Goal: Transaction & Acquisition: Purchase product/service

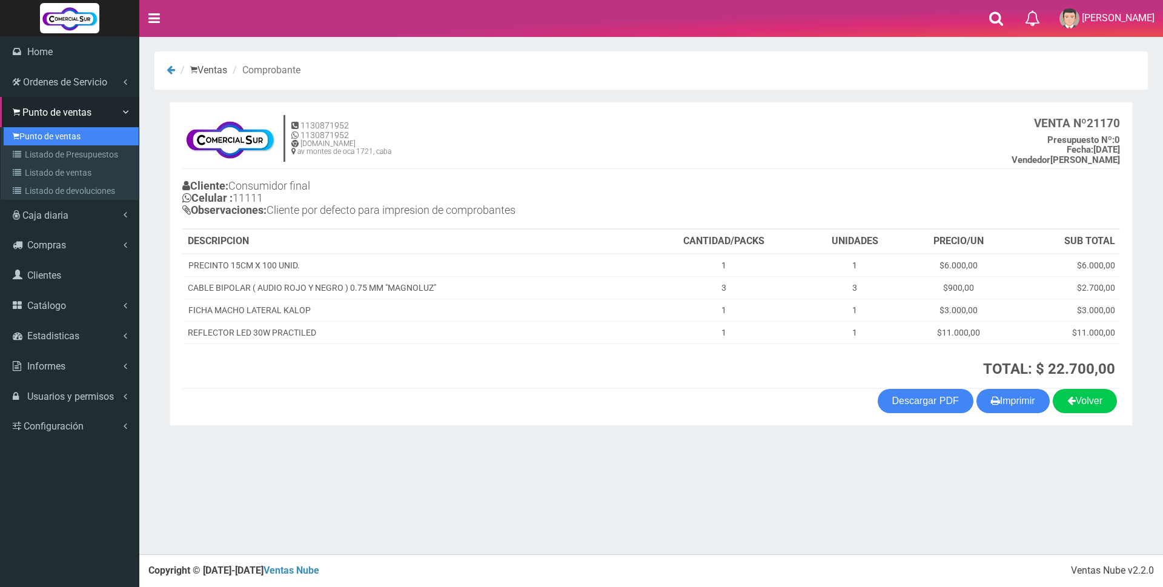
click at [48, 141] on link "Punto de ventas" at bounding box center [71, 136] width 135 height 18
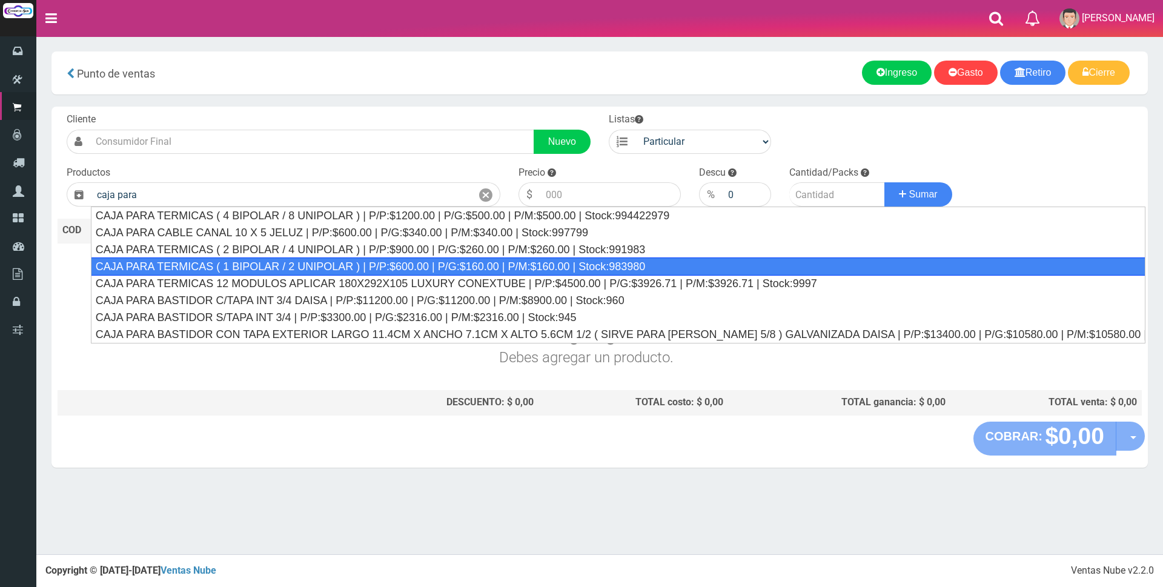
click at [251, 266] on div "CAJA PARA TERMICAS ( 1 BIPOLAR / 2 UNIPOLAR ) | P/P:$600.00 | P/G:$160.00 | P/M…" at bounding box center [618, 267] width 1055 height 18
type input "CAJA PARA TERMICAS ( 1 BIPOLAR / 2 UNIPOLAR ) | P/P:$600.00 | P/G:$160.00 | P/M…"
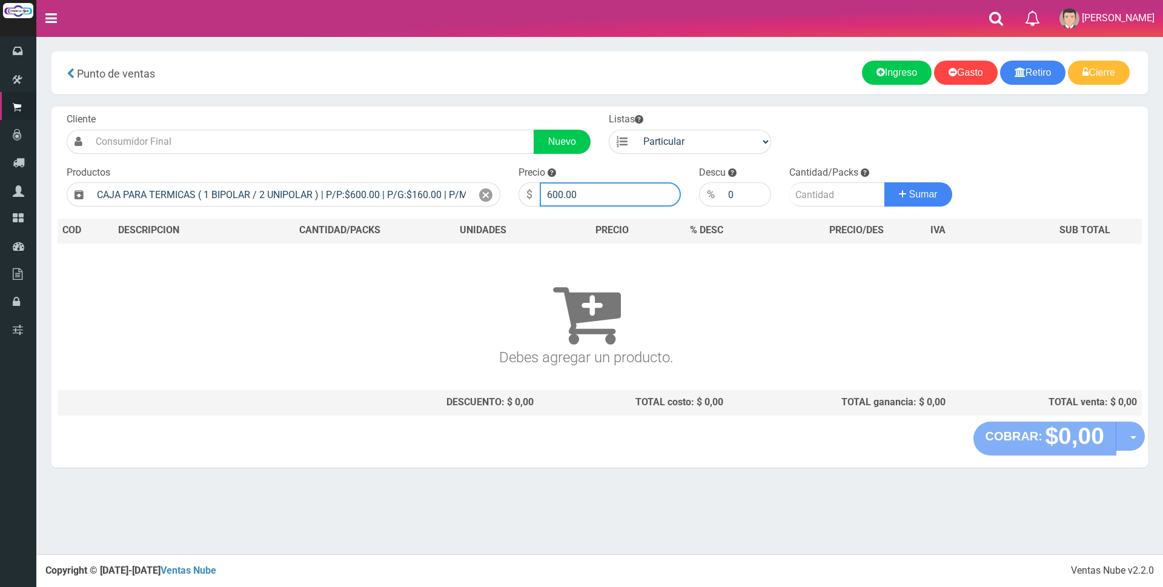
drag, startPoint x: 593, startPoint y: 190, endPoint x: 608, endPoint y: 190, distance: 15.1
click at [596, 190] on input "600.00" at bounding box center [610, 194] width 141 height 24
type input "6"
type input "6000"
click at [823, 193] on input "number" at bounding box center [837, 194] width 96 height 24
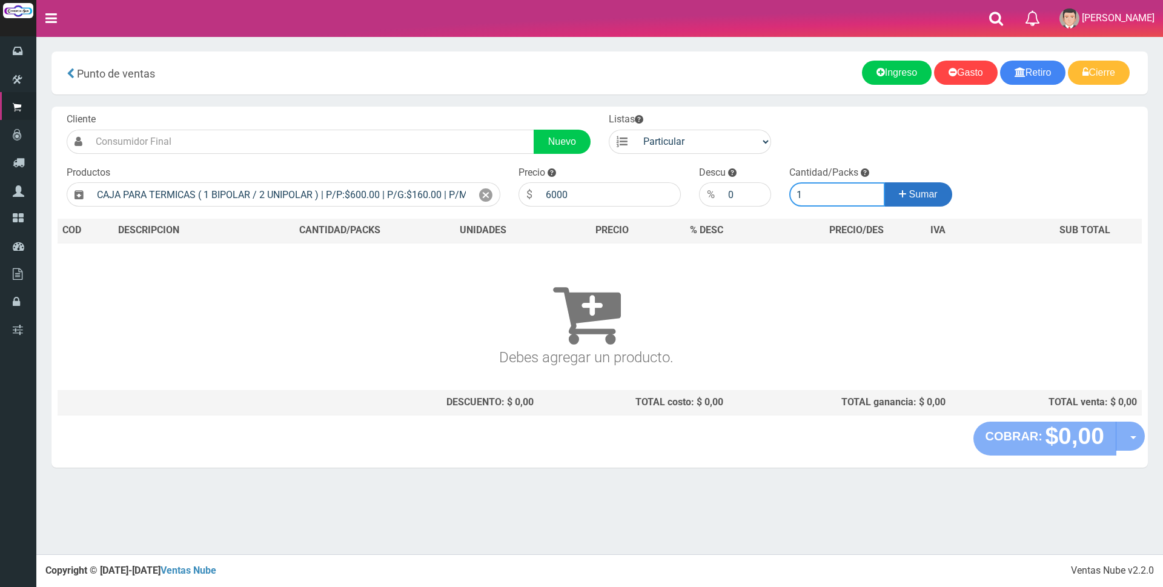
type input "1"
click at [929, 191] on span "Sumar" at bounding box center [923, 194] width 28 height 10
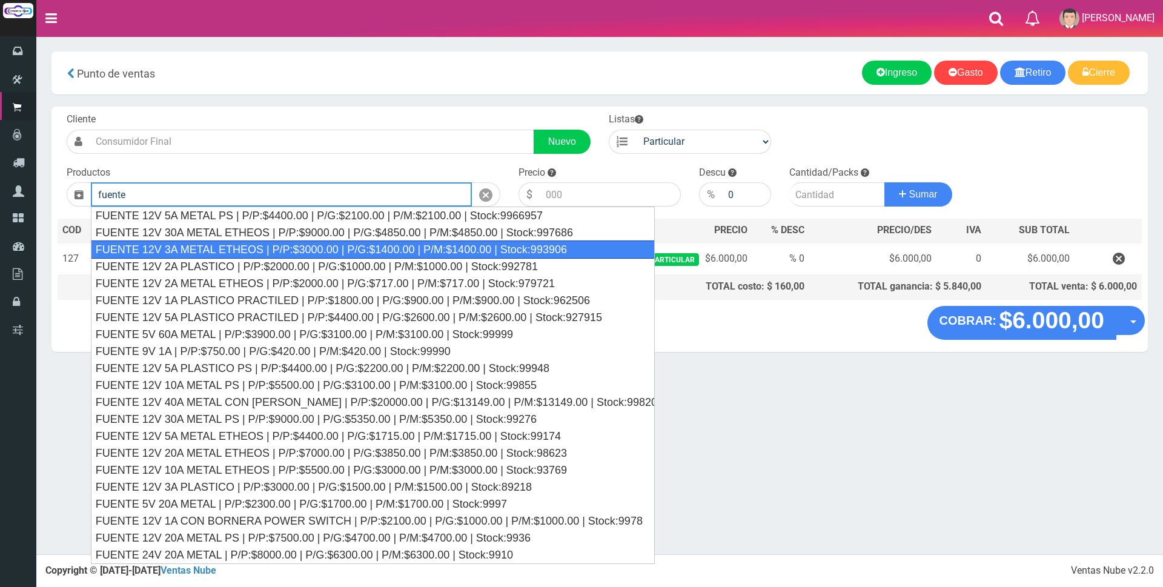
click at [253, 251] on div "FUENTE 12V 3A METAL ETHEOS | P/P:$3000.00 | P/G:$1400.00 | P/M:$1400.00 | Stock…" at bounding box center [373, 250] width 564 height 18
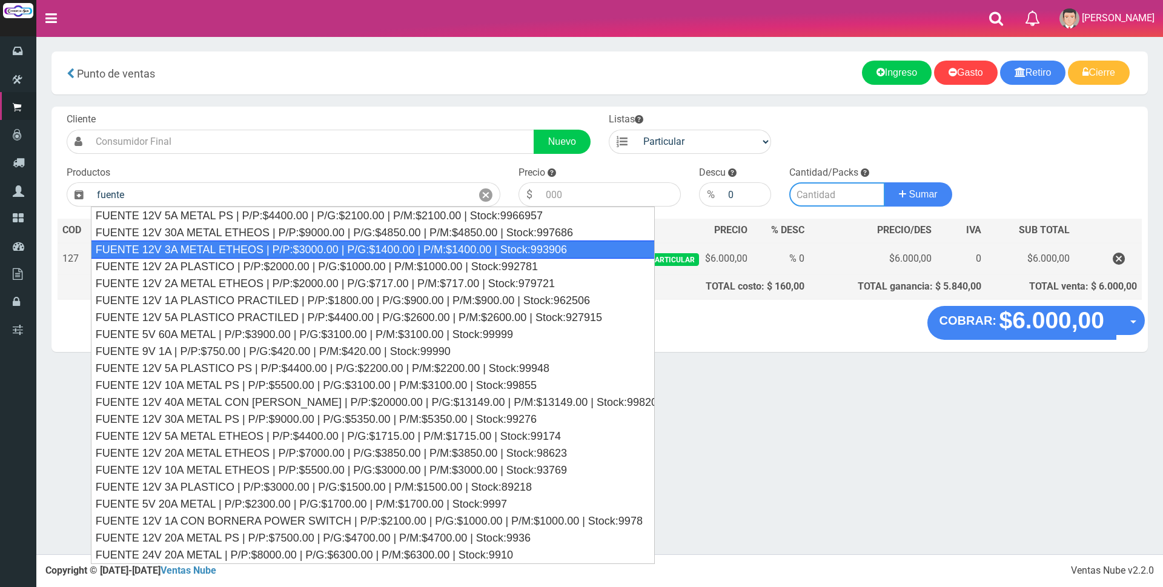
type input "FUENTE 12V 3A METAL ETHEOS | P/P:$3000.00 | P/G:$1400.00 | P/M:$1400.00 | Stock…"
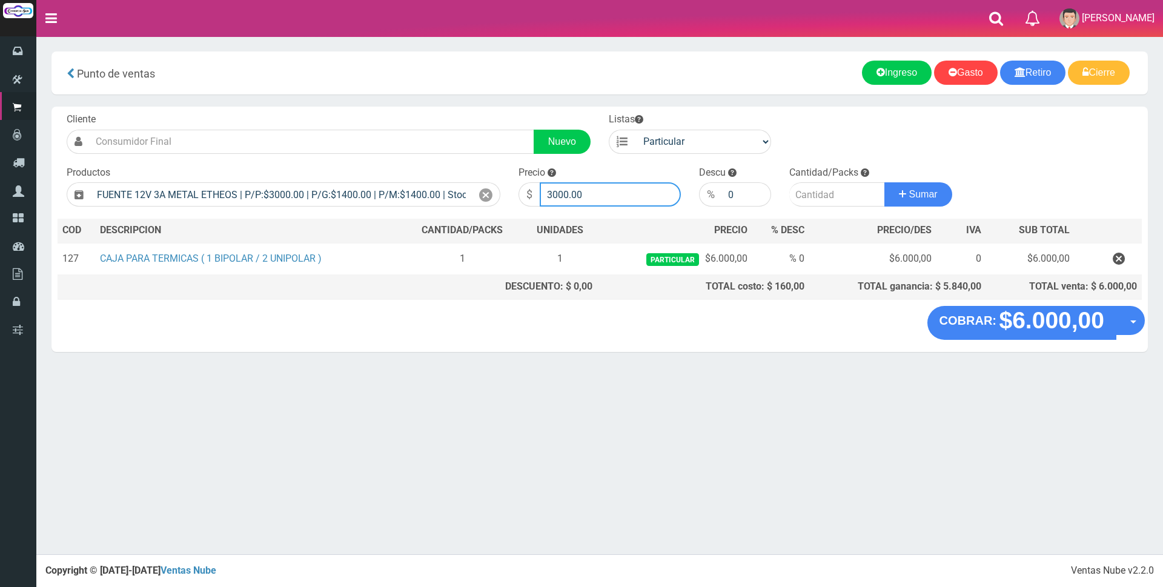
click at [605, 194] on input "3000.00" at bounding box center [610, 194] width 141 height 24
type input "3"
type input "9000"
click at [814, 190] on input "number" at bounding box center [837, 194] width 96 height 24
type input "1"
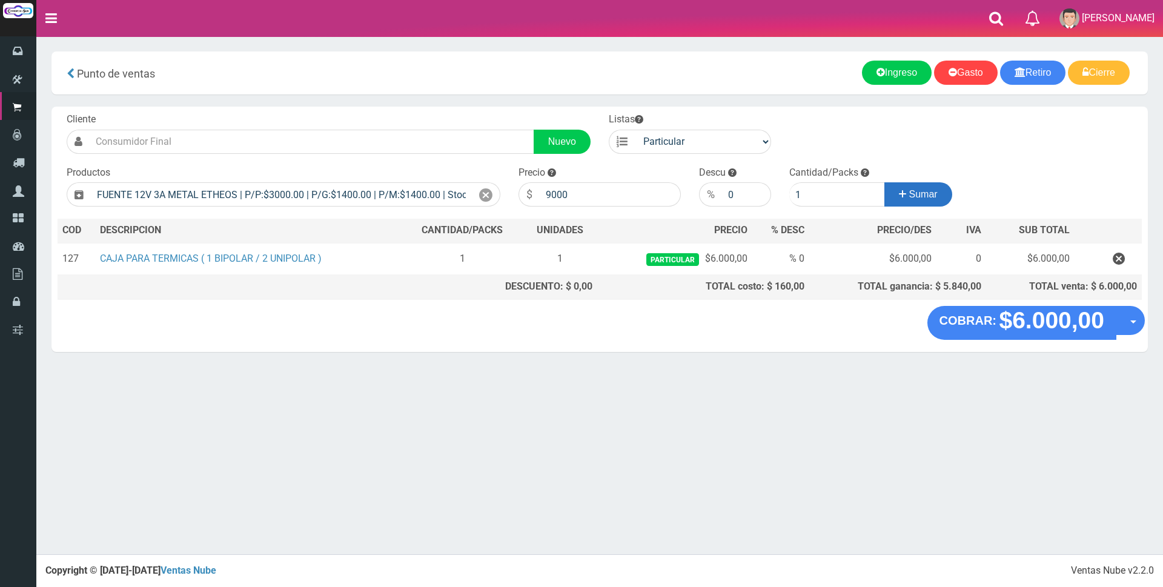
click at [919, 188] on button "Sumar" at bounding box center [919, 194] width 68 height 24
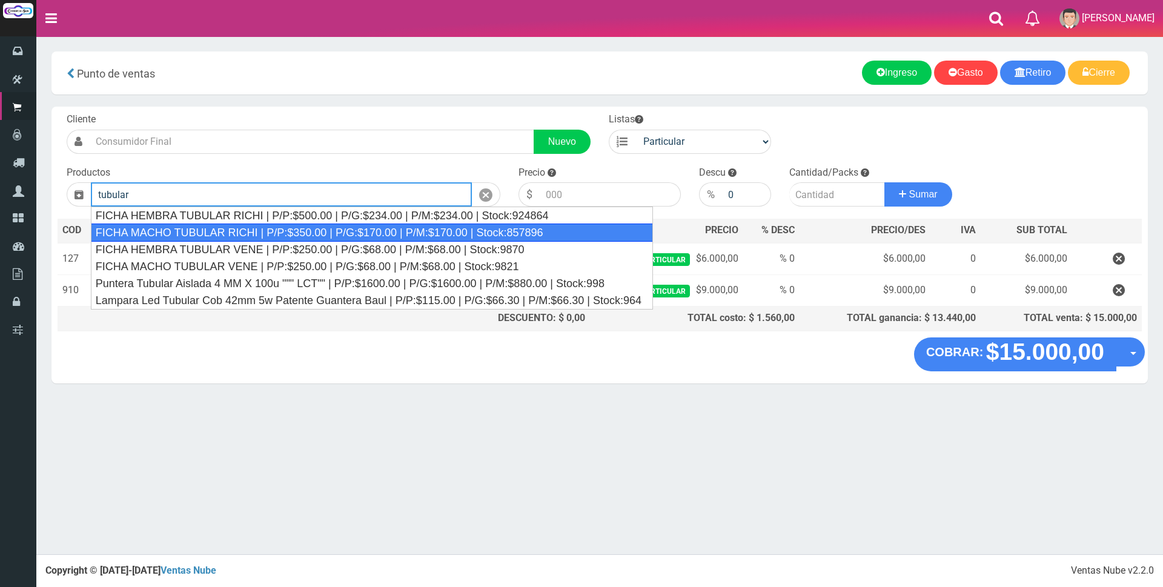
click at [345, 233] on div "FICHA MACHO TUBULAR RICHI | P/P:$350.00 | P/G:$170.00 | P/M:$170.00 | Stock:857…" at bounding box center [372, 233] width 562 height 18
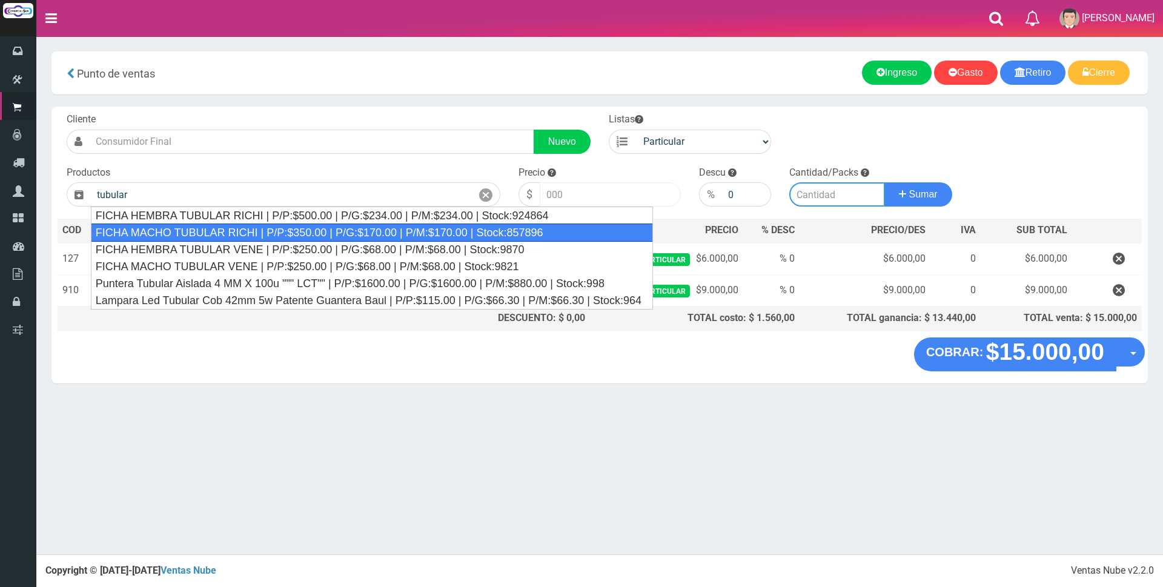
type input "FICHA MACHO TUBULAR RICHI | P/P:$350.00 | P/G:$170.00 | P/M:$170.00 | Stock:857…"
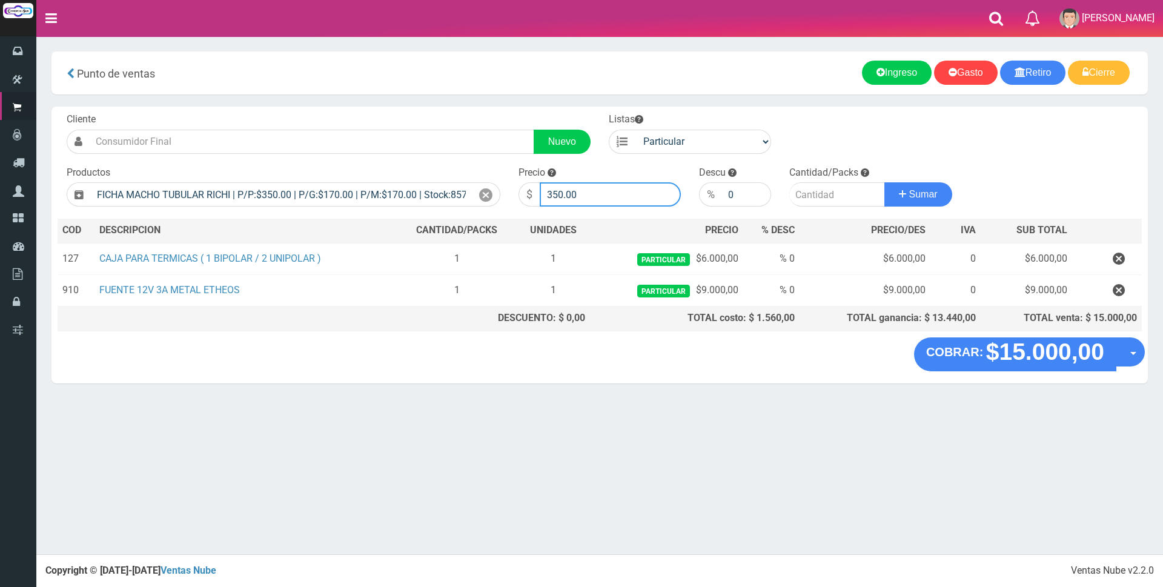
click at [587, 188] on input "350.00" at bounding box center [610, 194] width 141 height 24
type input "3"
type input "3000"
click at [817, 200] on input "number" at bounding box center [837, 194] width 96 height 24
type input "2"
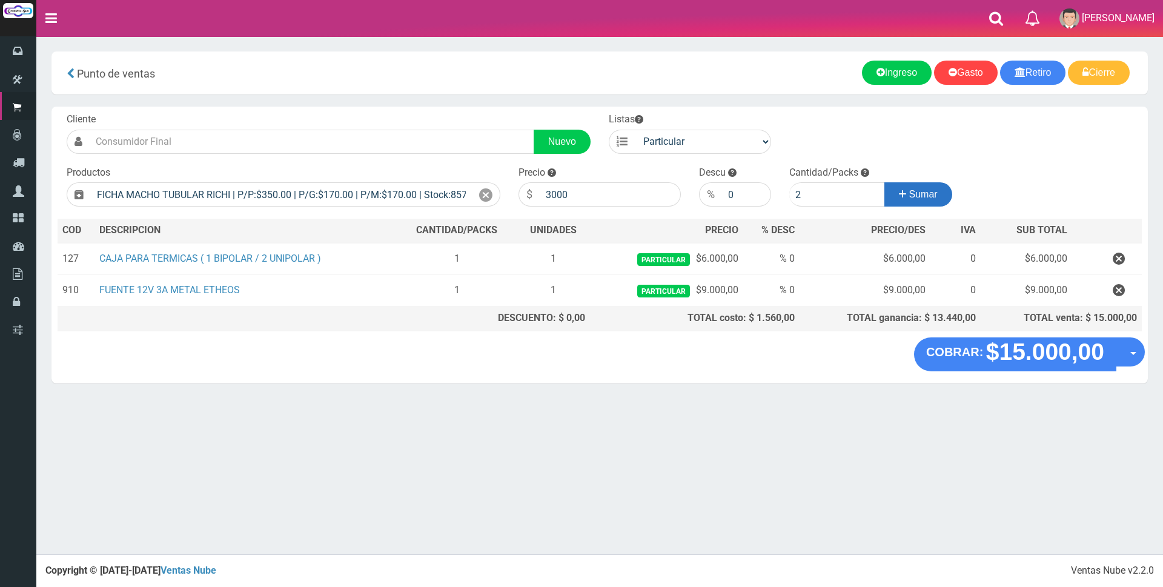
click at [922, 194] on span "Sumar" at bounding box center [923, 194] width 28 height 10
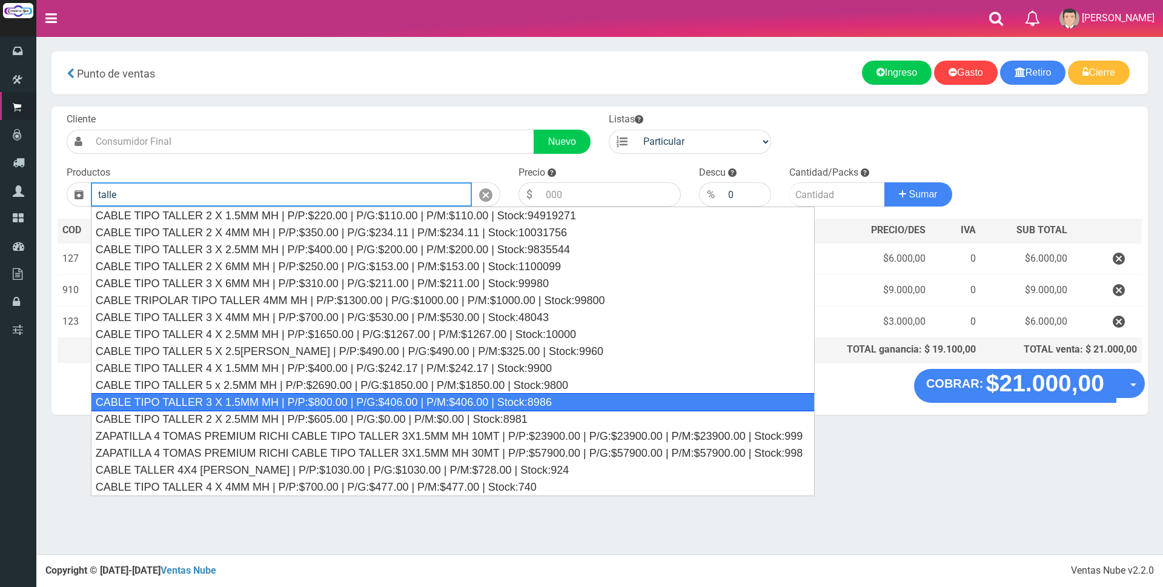
drag, startPoint x: 332, startPoint y: 399, endPoint x: 390, endPoint y: 376, distance: 62.3
click at [338, 399] on div "CABLE TIPO TALLER 3 X 1.5MM MH | P/P:$800.00 | P/G:$406.00 | P/M:$406.00 | Stoc…" at bounding box center [453, 402] width 725 height 18
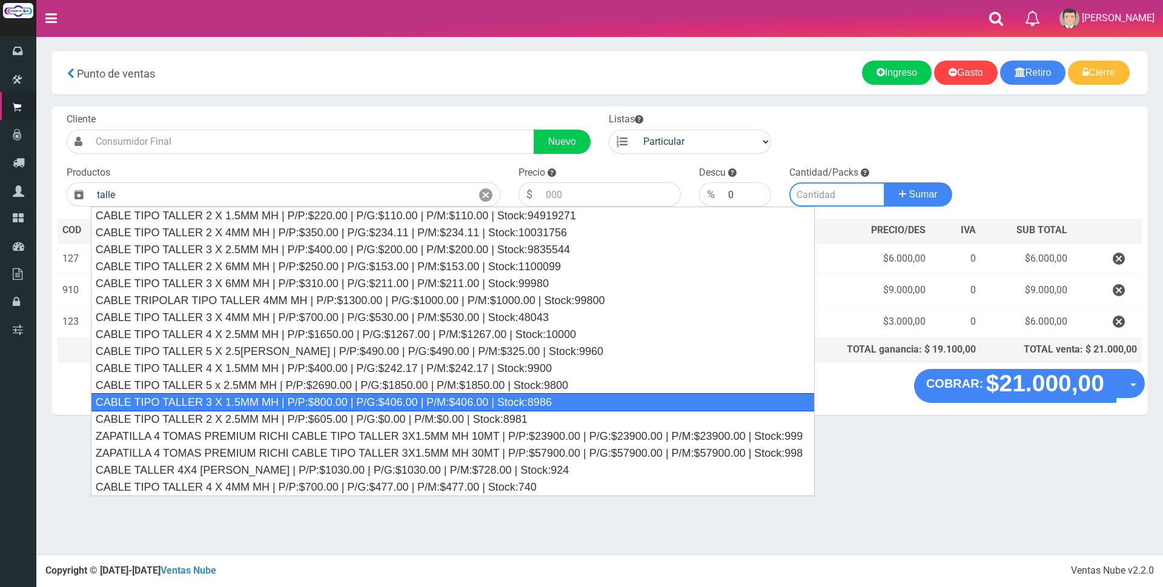
type input "CABLE TIPO TALLER 3 X 1.5MM MH | P/P:$800.00 | P/G:$406.00 | P/M:$406.00 | Stoc…"
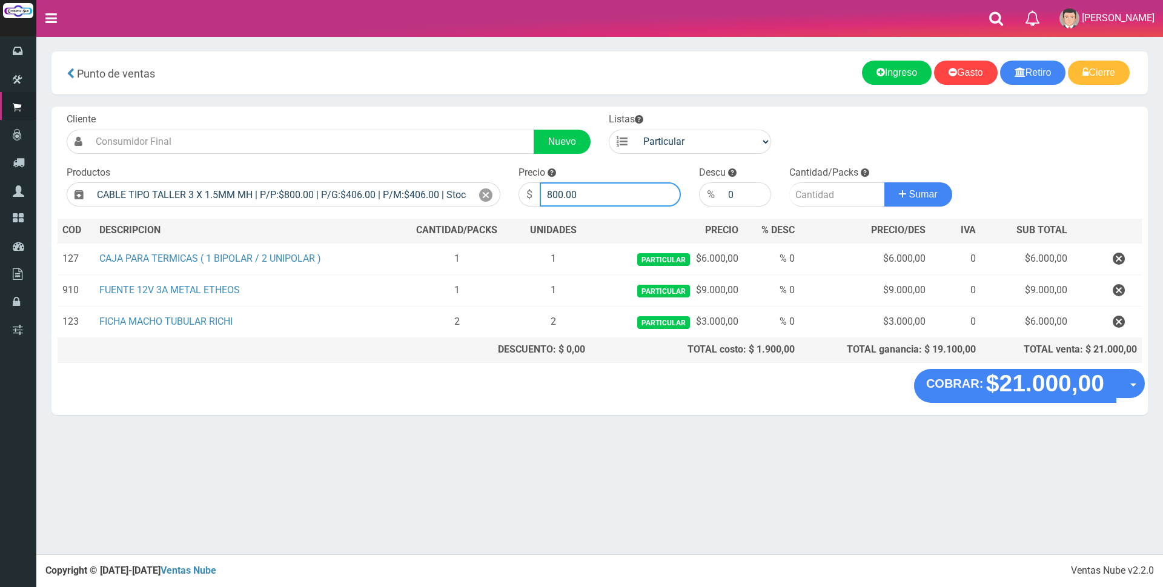
click at [593, 196] on input "800.00" at bounding box center [610, 194] width 141 height 24
type input "8"
type input "1700"
click at [800, 196] on input "number" at bounding box center [837, 194] width 96 height 24
type input "6"
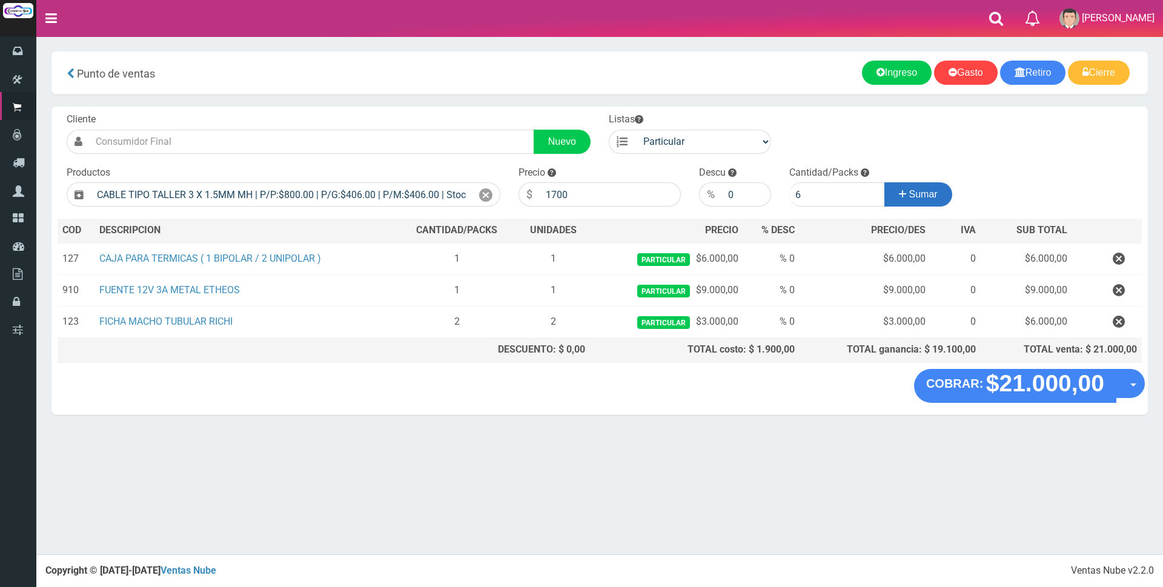
click at [919, 192] on span "Sumar" at bounding box center [923, 194] width 28 height 10
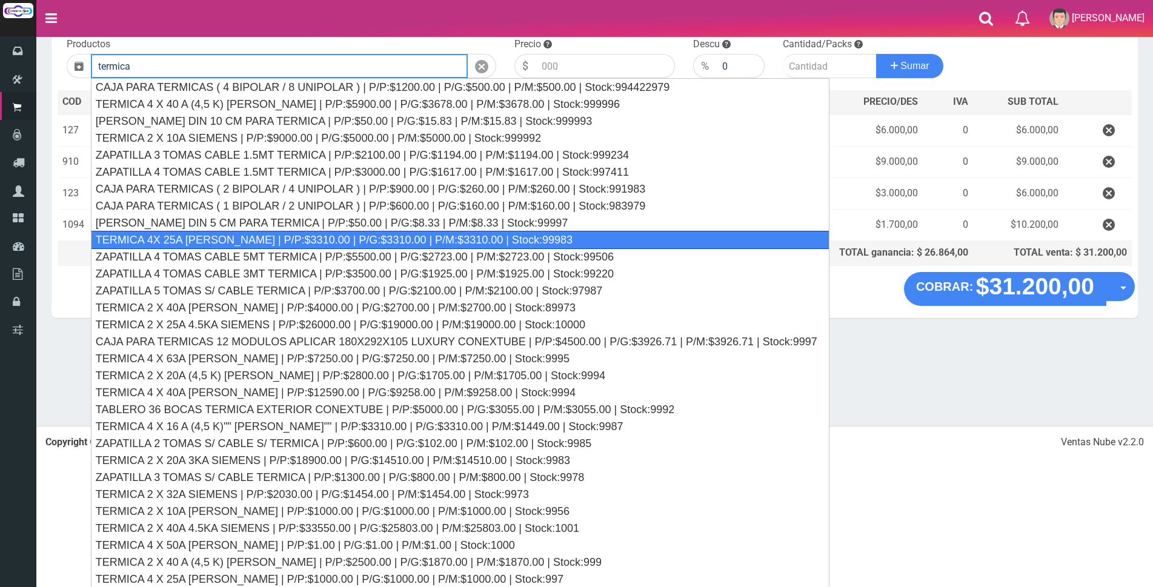
scroll to position [130, 0]
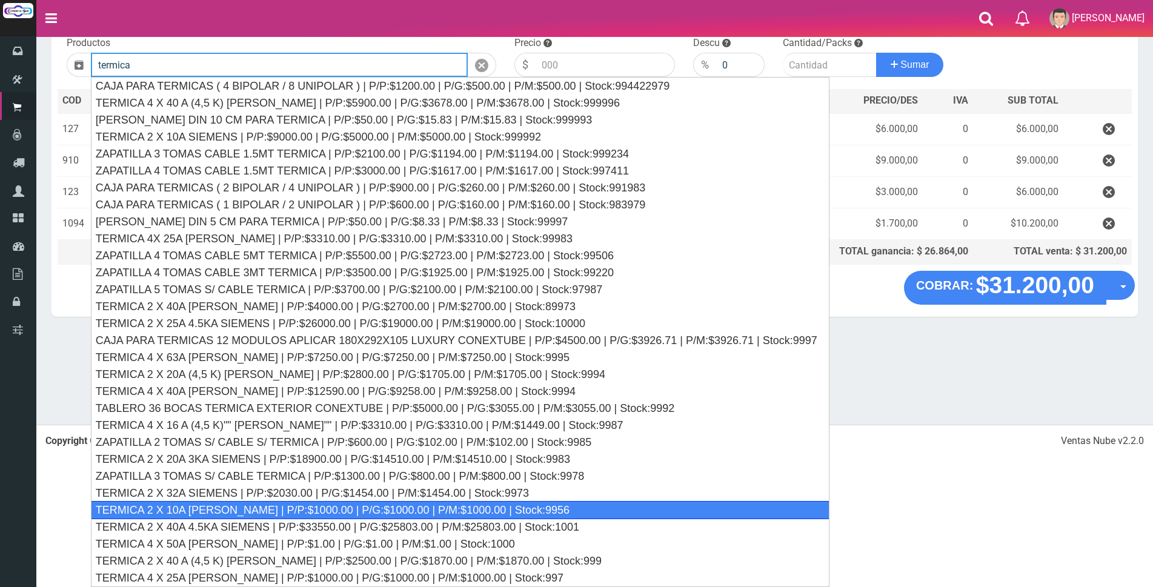
click at [449, 504] on div "TERMICA 2 X 10A [PERSON_NAME] | P/P:$1000.00 | P/G:$1000.00 | P/M:$1000.00 | St…" at bounding box center [460, 510] width 739 height 18
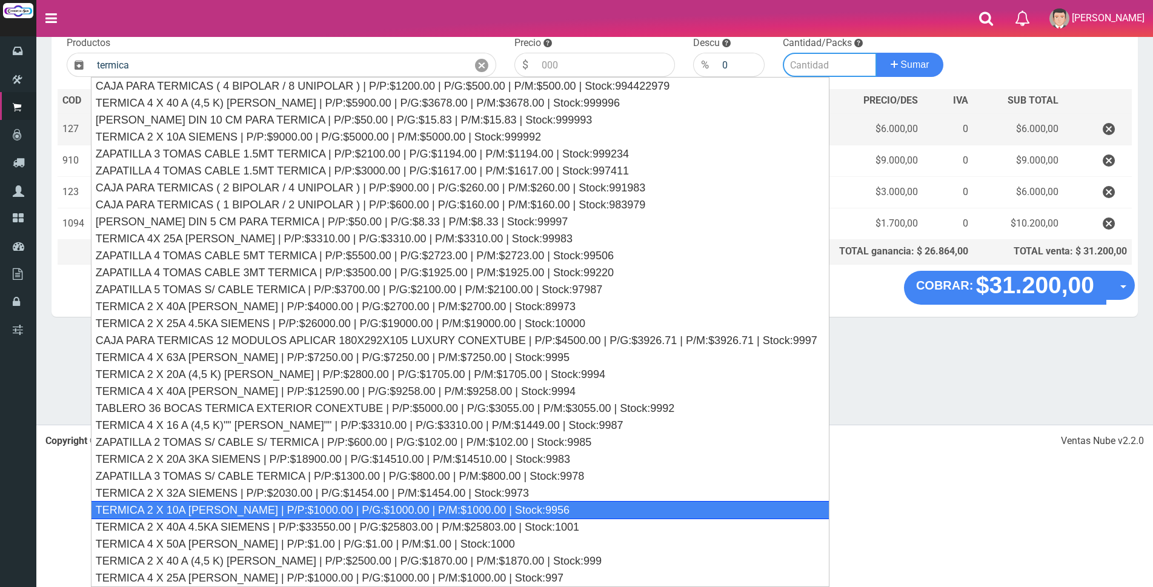
type input "TERMICA 2 X 10A [PERSON_NAME] | P/P:$1000.00 | P/G:$1000.00 | P/M:$1000.00 | St…"
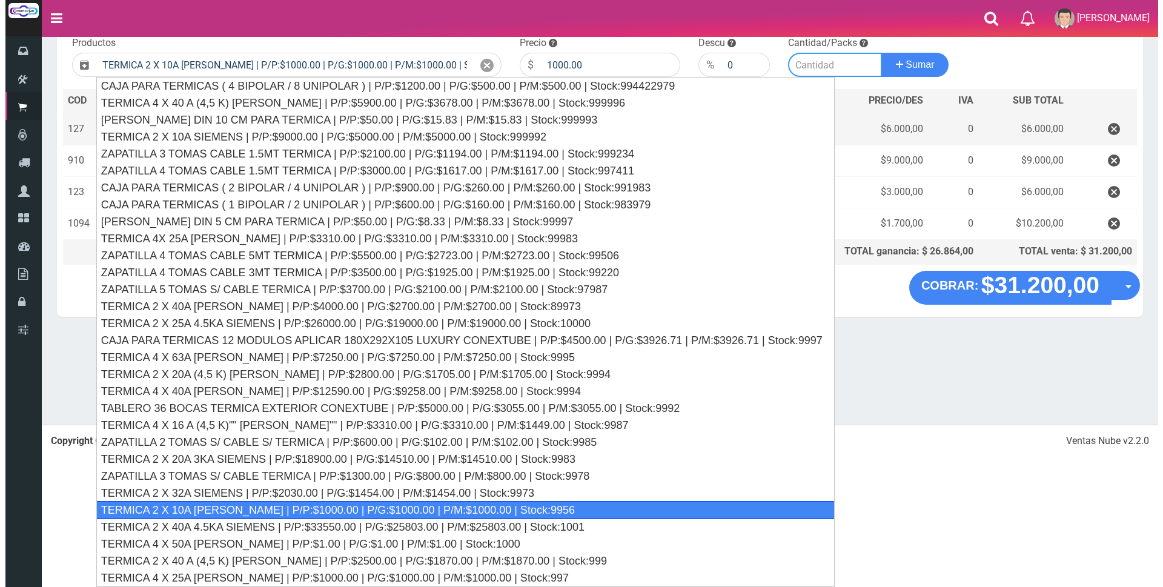
scroll to position [0, 0]
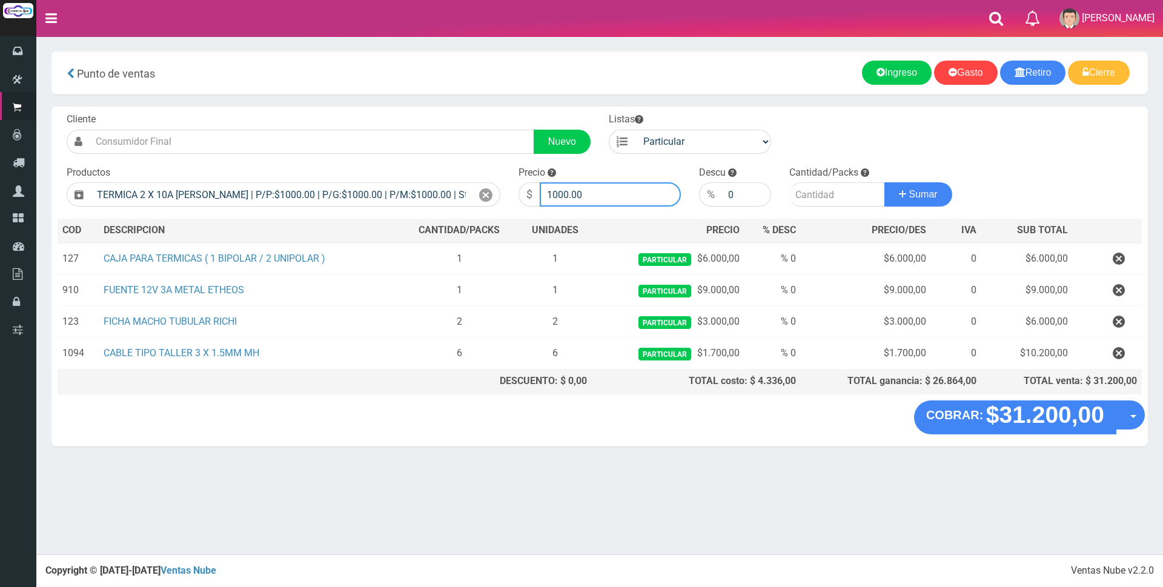
click at [604, 196] on input "1000.00" at bounding box center [610, 194] width 141 height 24
type input "1"
type input "8000"
click at [821, 196] on input "number" at bounding box center [837, 194] width 96 height 24
type input "1"
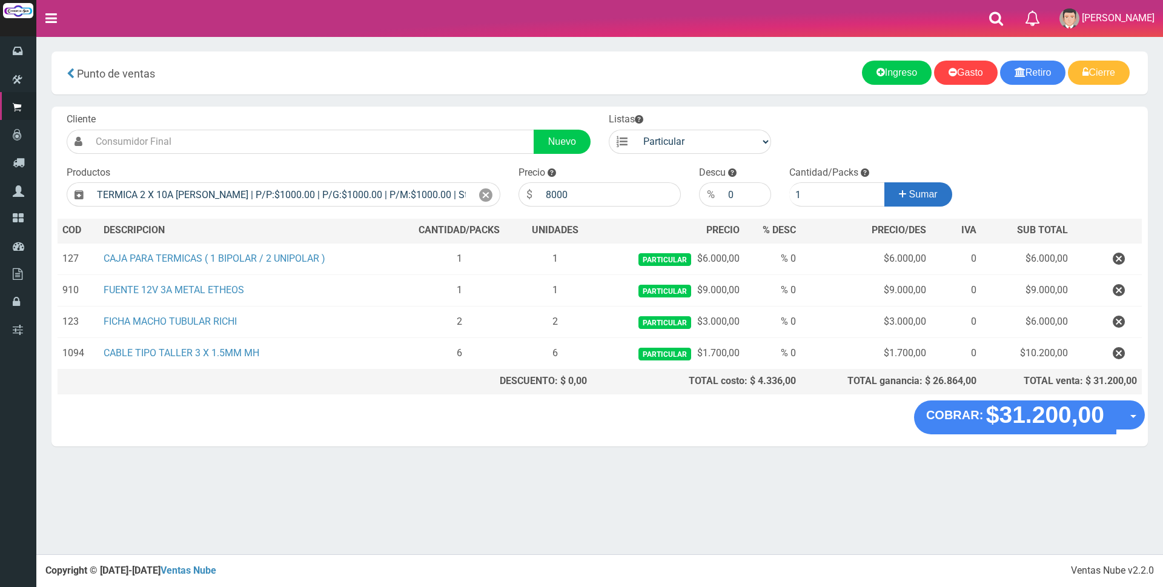
click at [930, 199] on span "Sumar" at bounding box center [923, 194] width 28 height 10
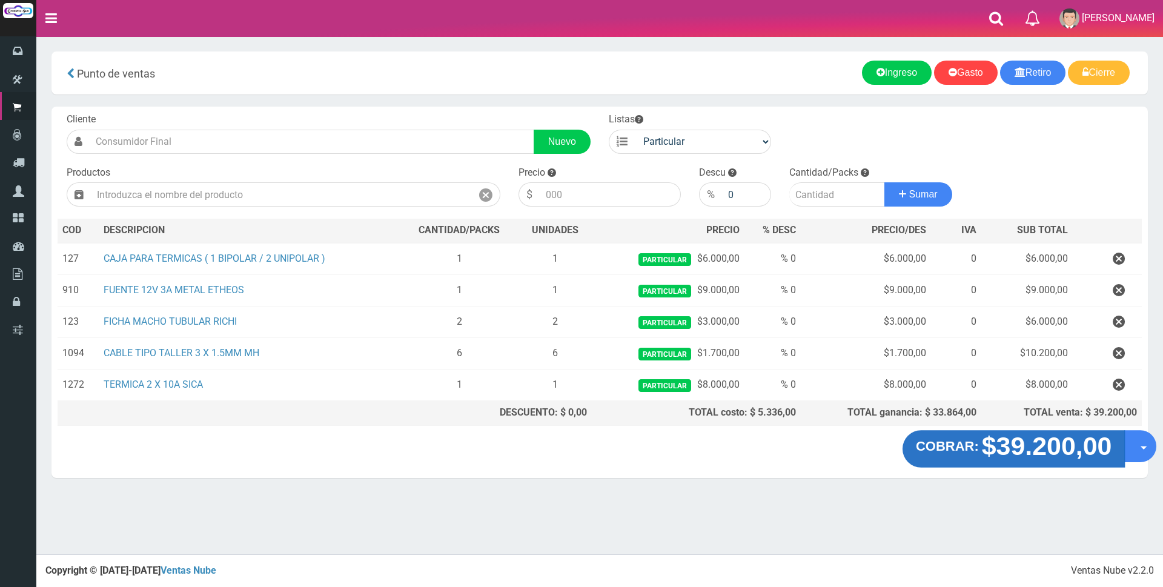
click at [1059, 453] on strong "$39.200,00" at bounding box center [1047, 446] width 130 height 28
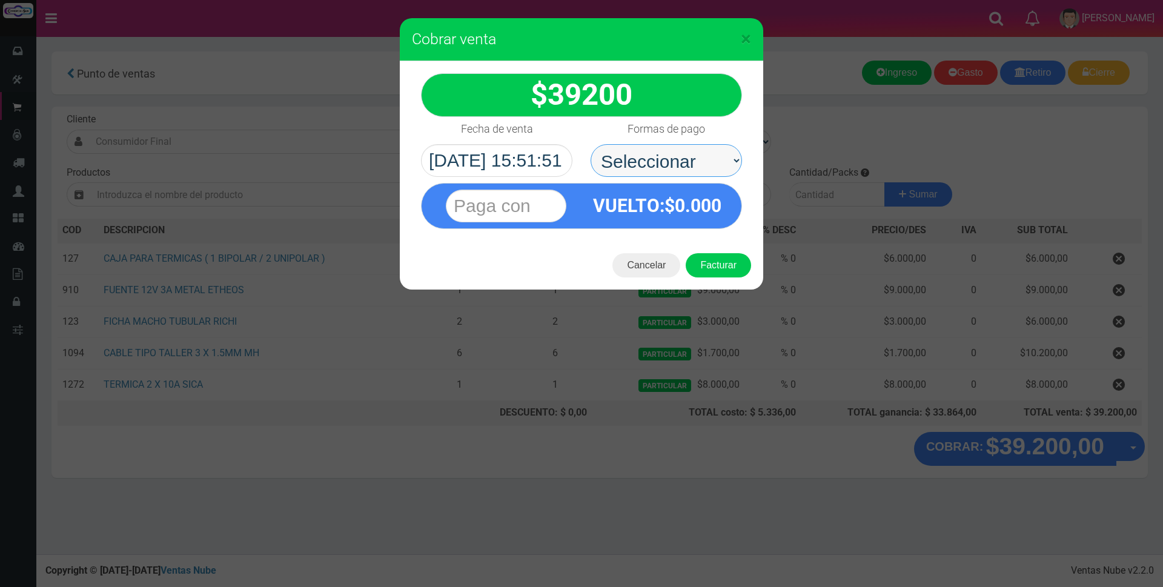
click at [667, 162] on select "Seleccionar Efectivo Tarjeta de Crédito Depósito Débito" at bounding box center [666, 160] width 151 height 33
select select "Tarjeta de Crédito"
click at [591, 144] on select "Seleccionar Efectivo Tarjeta de Crédito Depósito Débito" at bounding box center [666, 160] width 151 height 33
click at [551, 205] on input "text" at bounding box center [506, 206] width 121 height 33
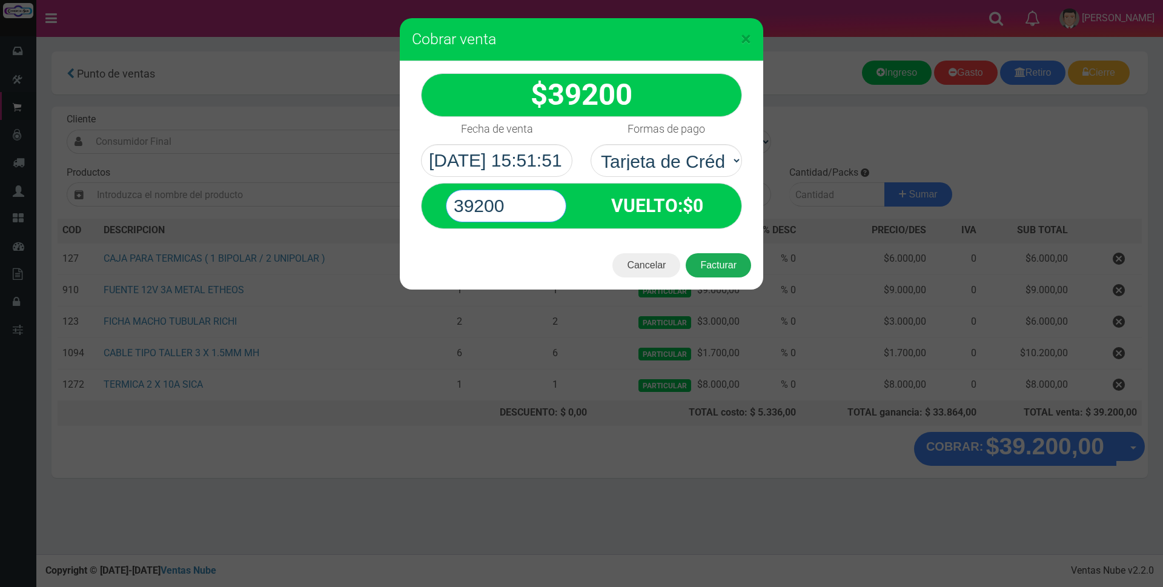
type input "39200"
click at [733, 269] on button "Facturar" at bounding box center [718, 265] width 65 height 24
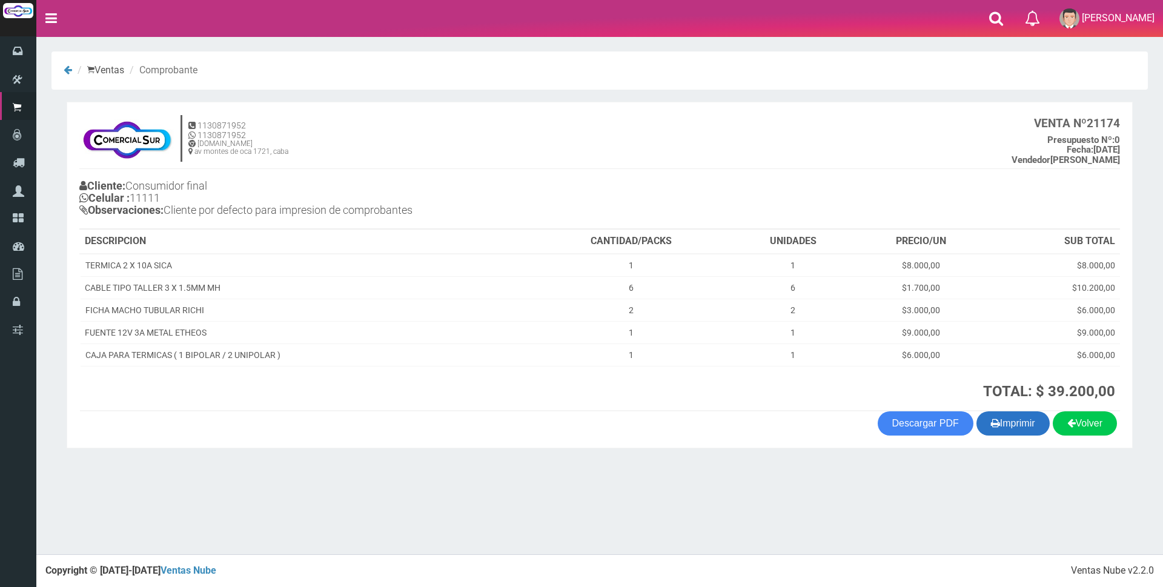
click at [1026, 428] on button "Imprimir" at bounding box center [1013, 423] width 73 height 24
click at [1023, 430] on button "Imprimir" at bounding box center [1013, 423] width 73 height 24
click at [1037, 422] on button "Imprimir" at bounding box center [1013, 423] width 73 height 24
click at [1027, 426] on button "Imprimir" at bounding box center [1013, 423] width 73 height 24
